Goal: Check status: Check status

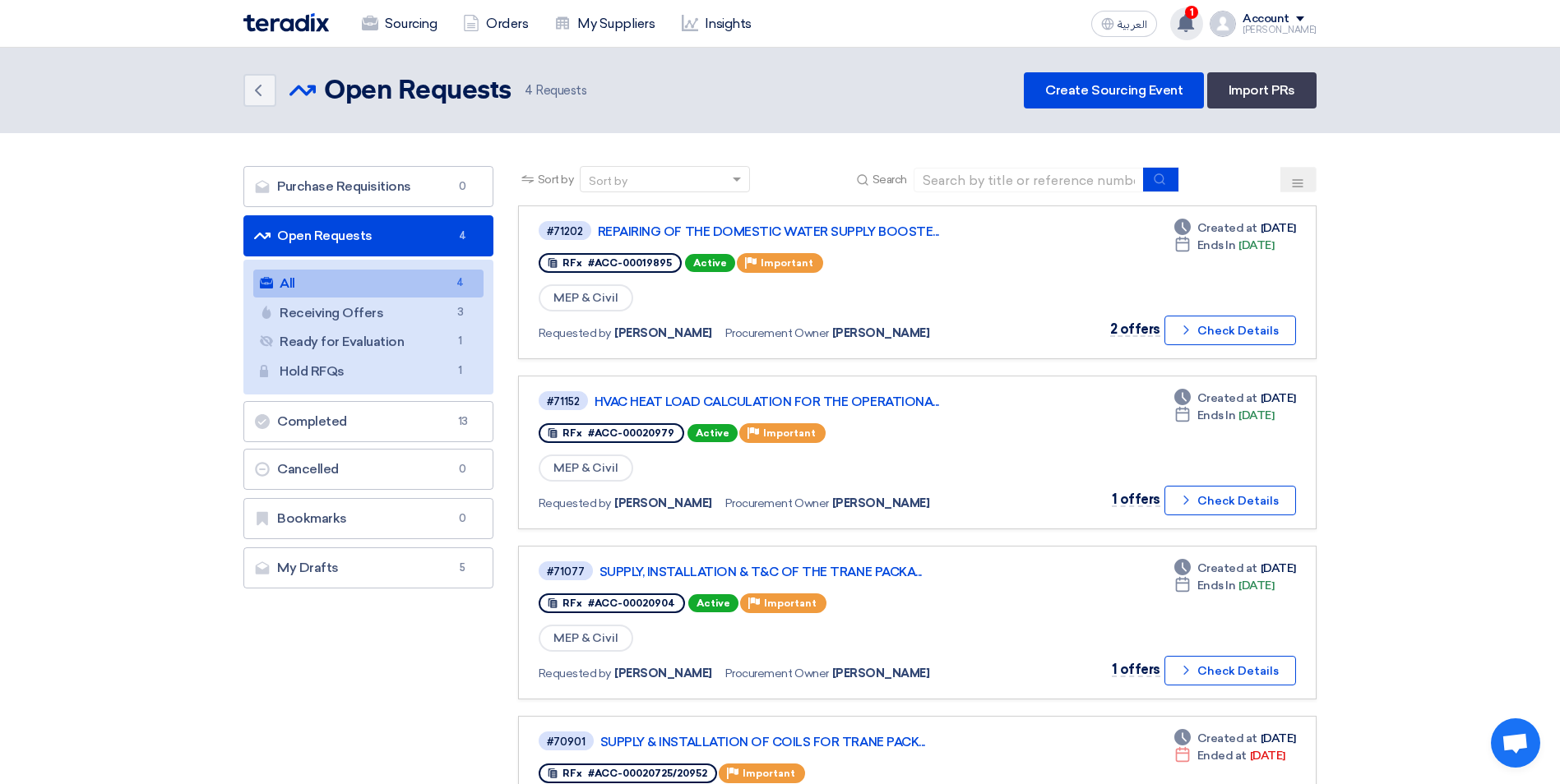
click at [1198, 14] on span "1" at bounding box center [1191, 12] width 13 height 13
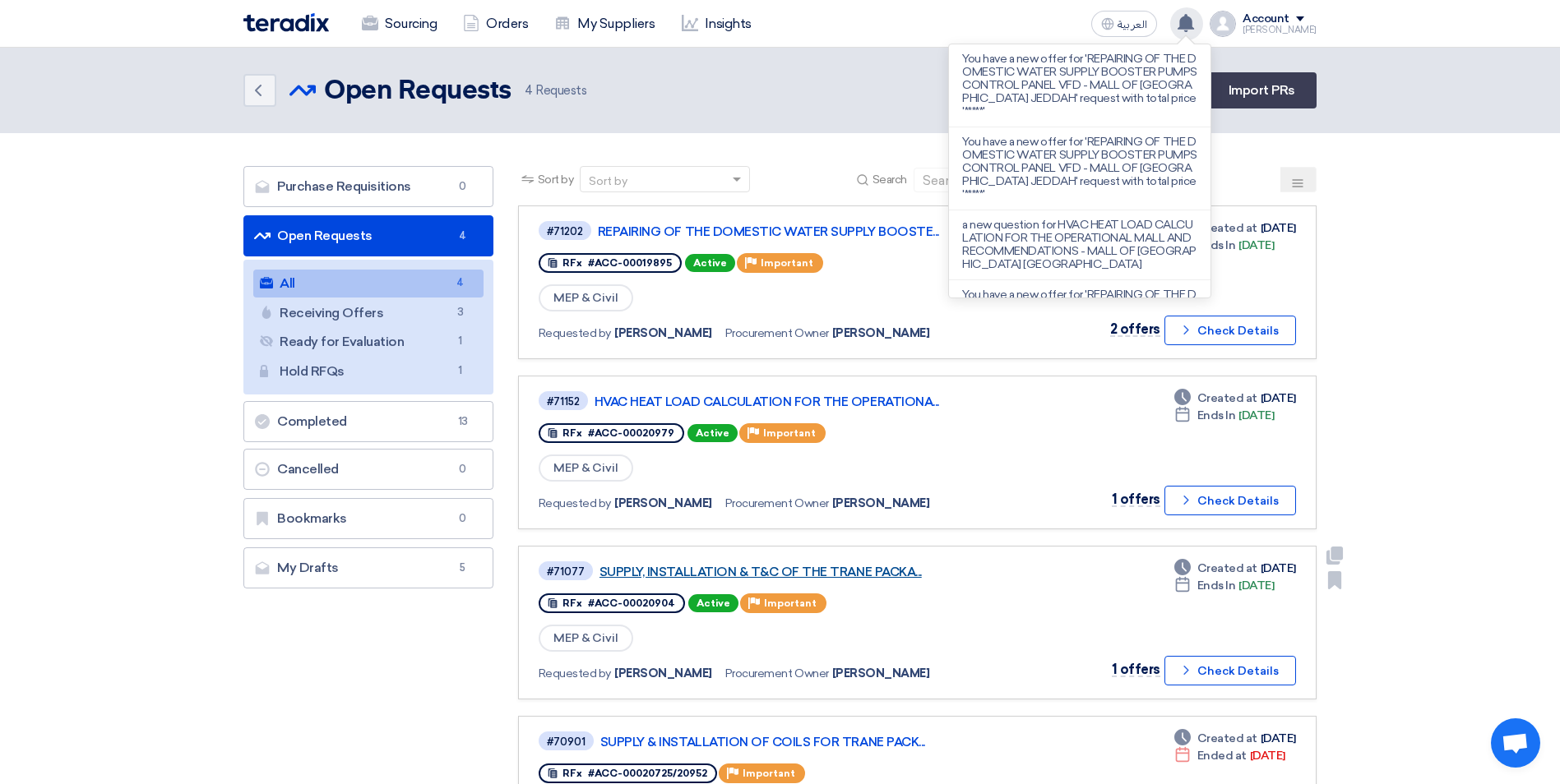
click at [832, 574] on link "SUPPLY, INSTALLATION & T&C OF THE TRANE PACKA..." at bounding box center [805, 572] width 411 height 15
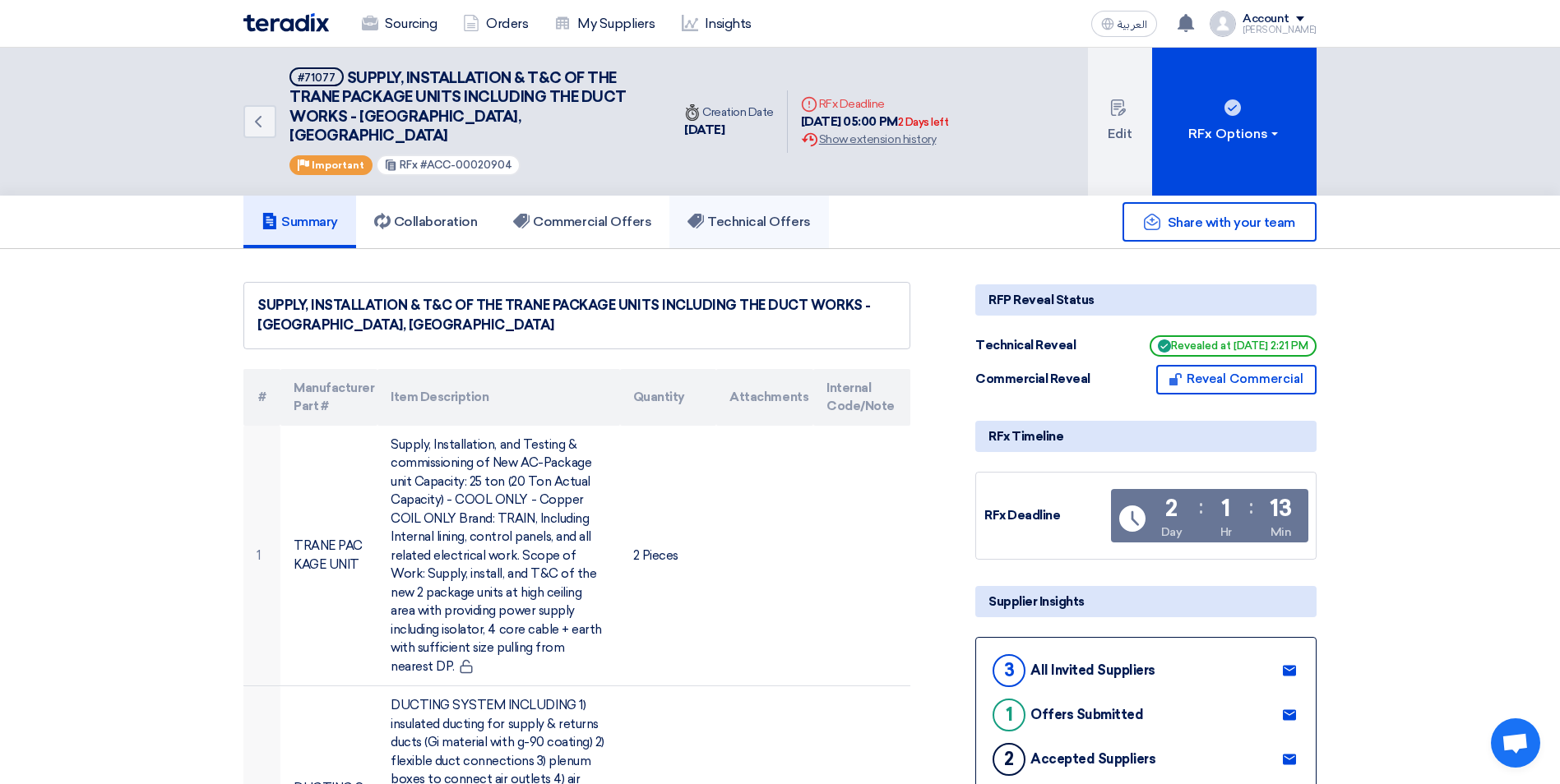
click at [767, 213] on h5 "Technical Offers" at bounding box center [749, 221] width 123 height 17
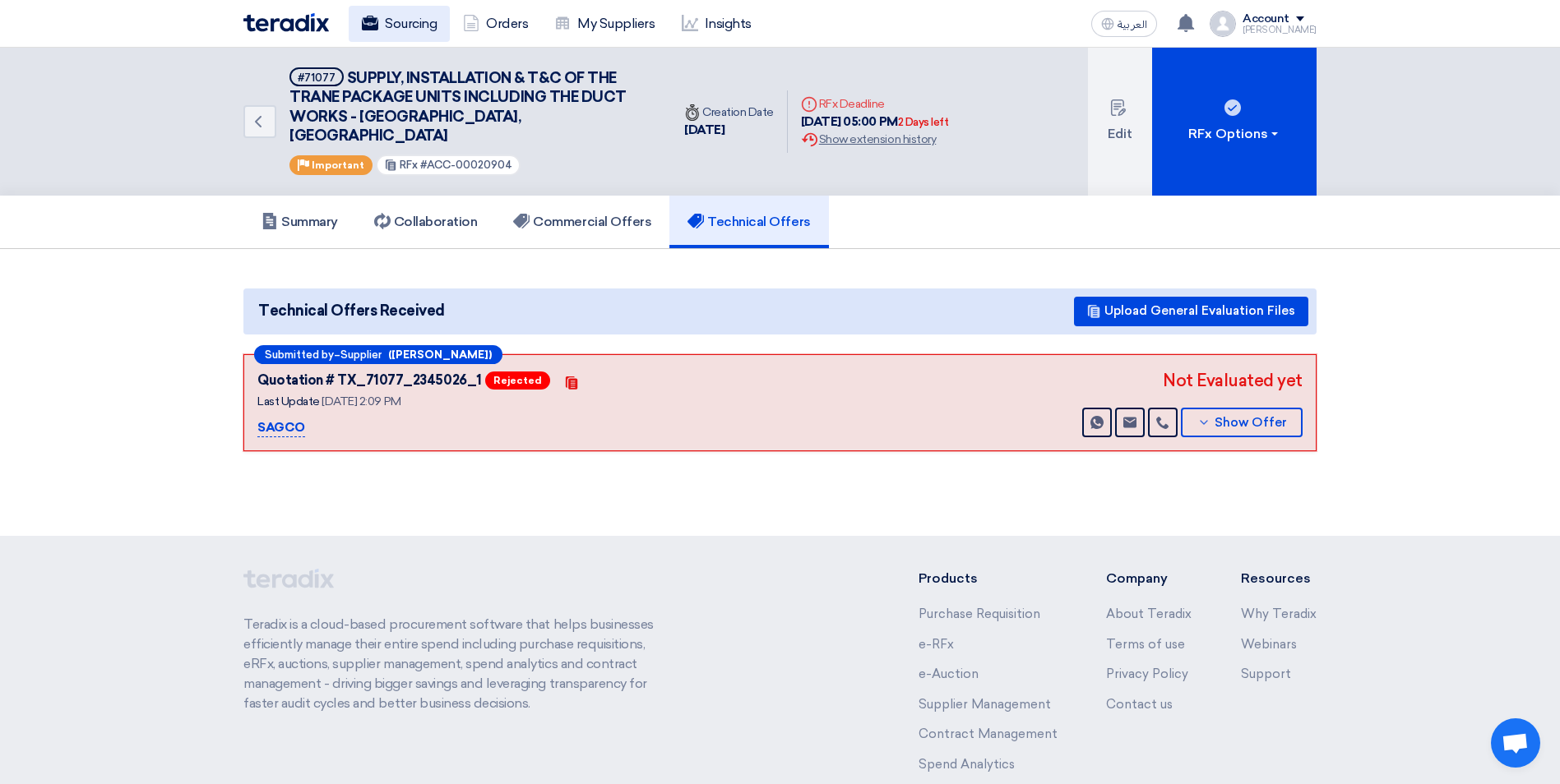
click at [418, 28] on link "Sourcing" at bounding box center [399, 24] width 101 height 36
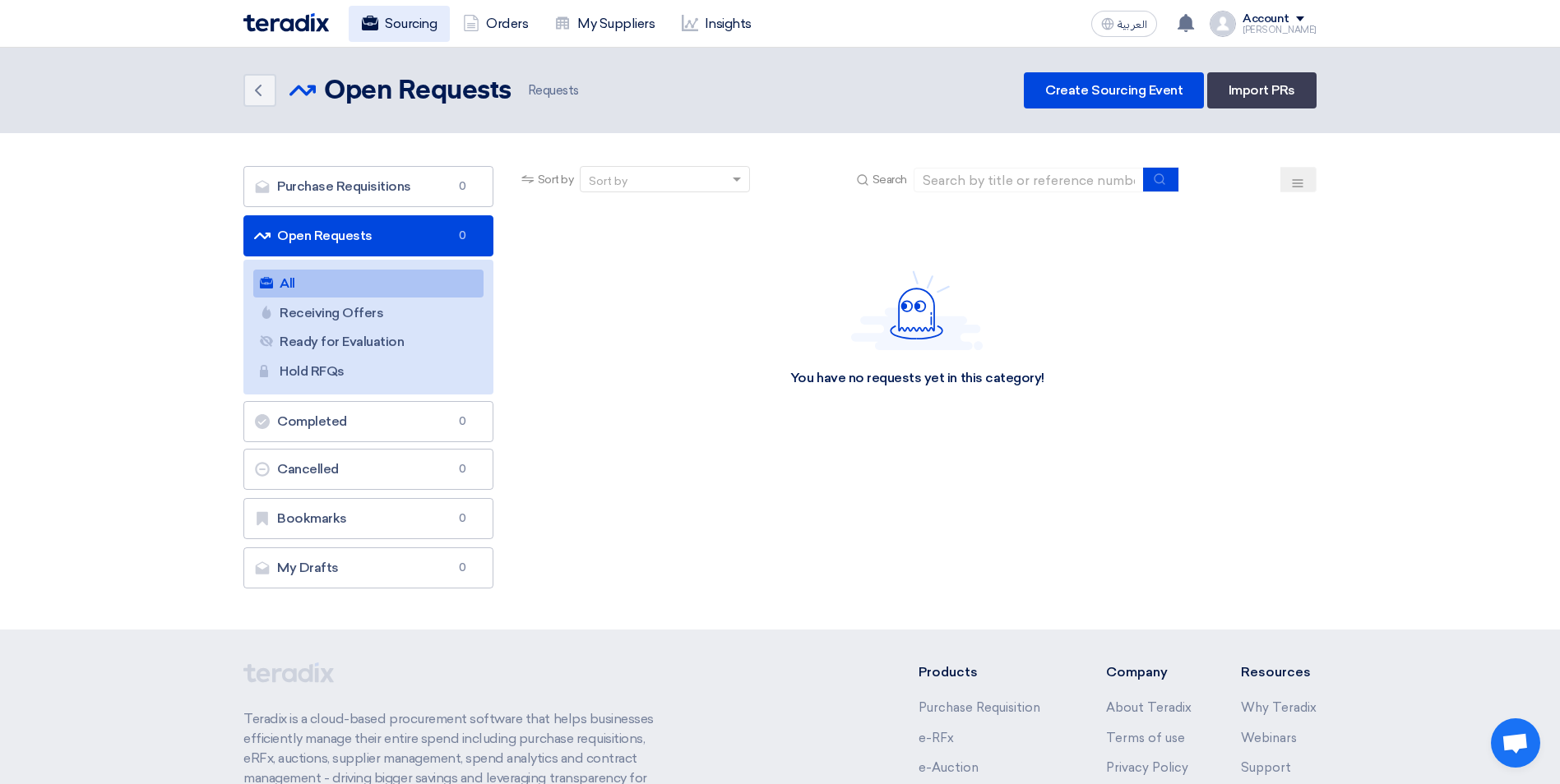
click at [415, 27] on link "Sourcing" at bounding box center [399, 24] width 101 height 36
